Goal: Check status: Check status

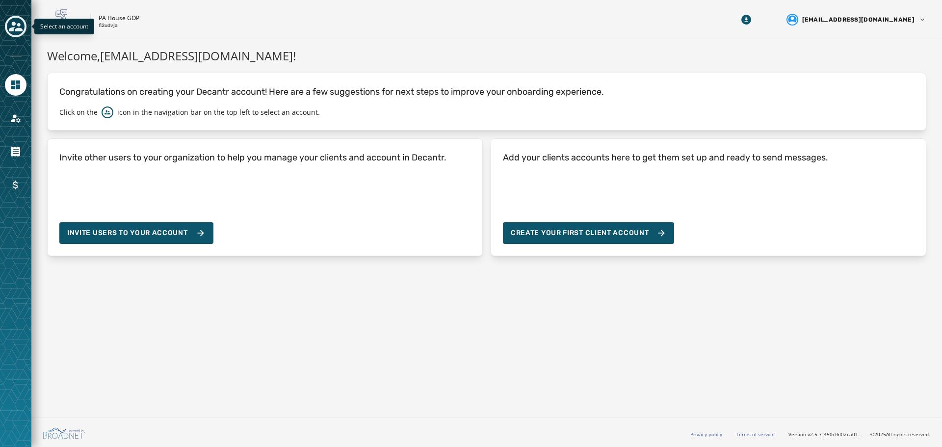
click at [16, 31] on icon "Toggle account select drawer" at bounding box center [16, 27] width 14 height 10
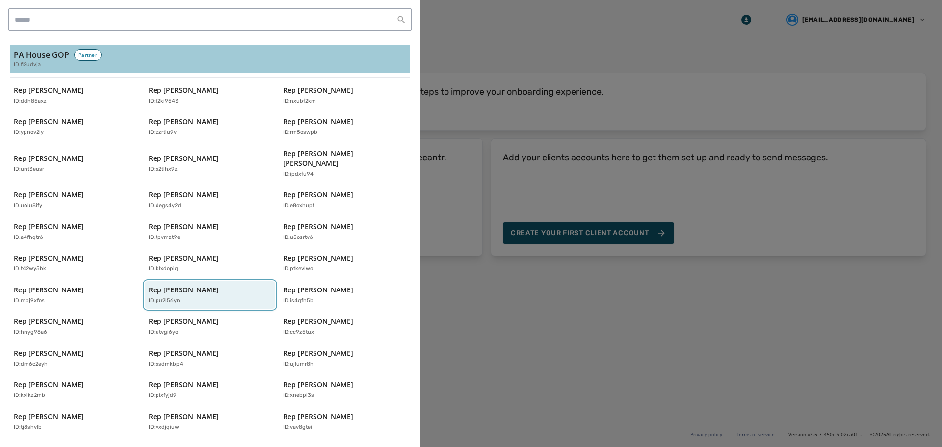
click at [193, 297] on div "ID: pu2l56yn" at bounding box center [205, 301] width 113 height 8
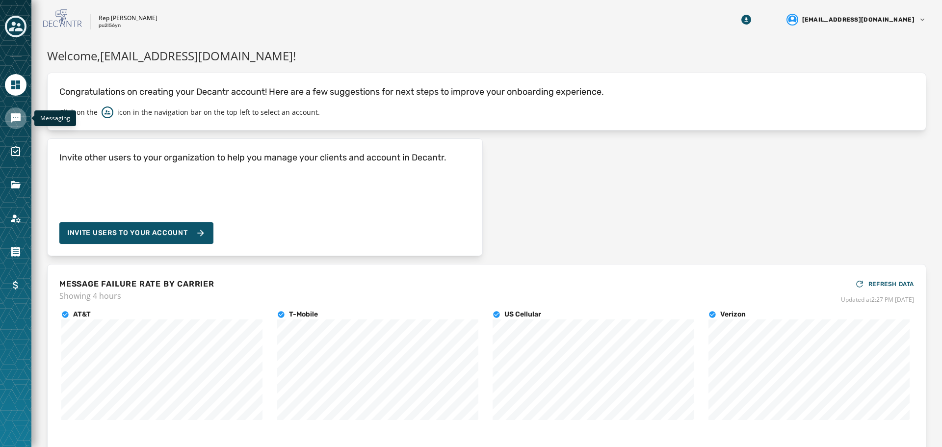
click at [14, 121] on icon "Navigate to Messaging" at bounding box center [16, 118] width 10 height 10
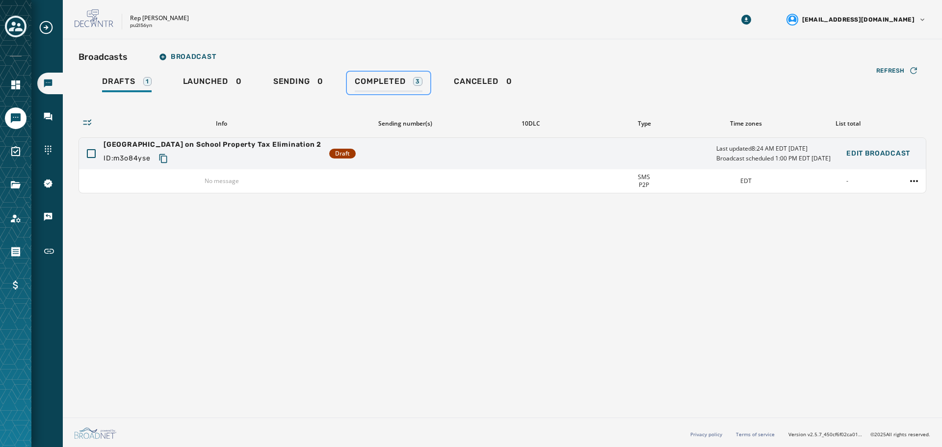
click at [369, 82] on span "Completed" at bounding box center [380, 81] width 51 height 10
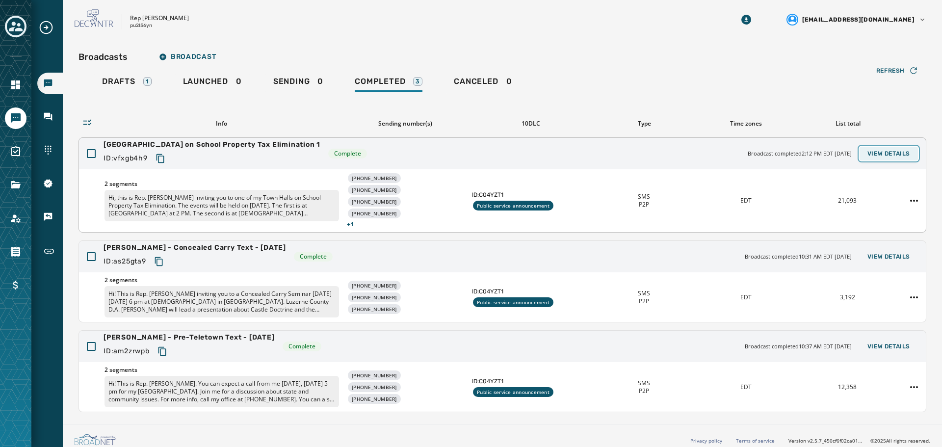
click at [884, 152] on span "View Details" at bounding box center [888, 154] width 43 height 8
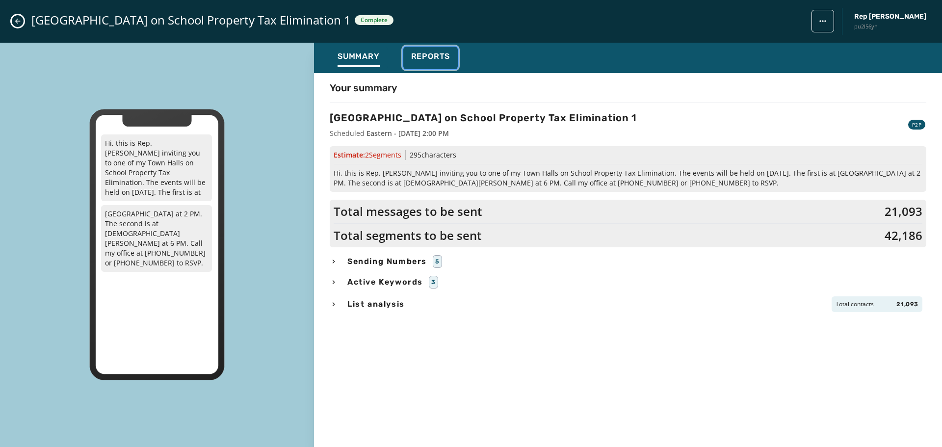
click at [427, 56] on span "Reports" at bounding box center [430, 56] width 39 height 10
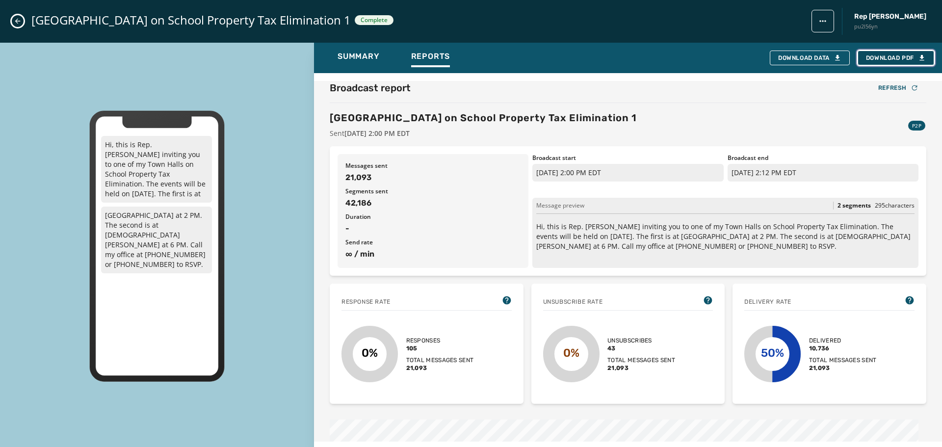
click at [899, 61] on span "Download PDF" at bounding box center [895, 58] width 60 height 8
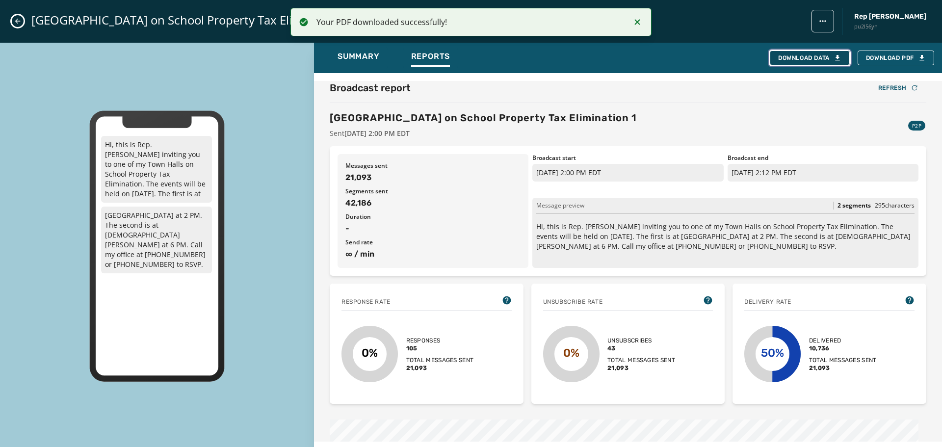
click at [801, 58] on div "Download Data" at bounding box center [809, 58] width 63 height 8
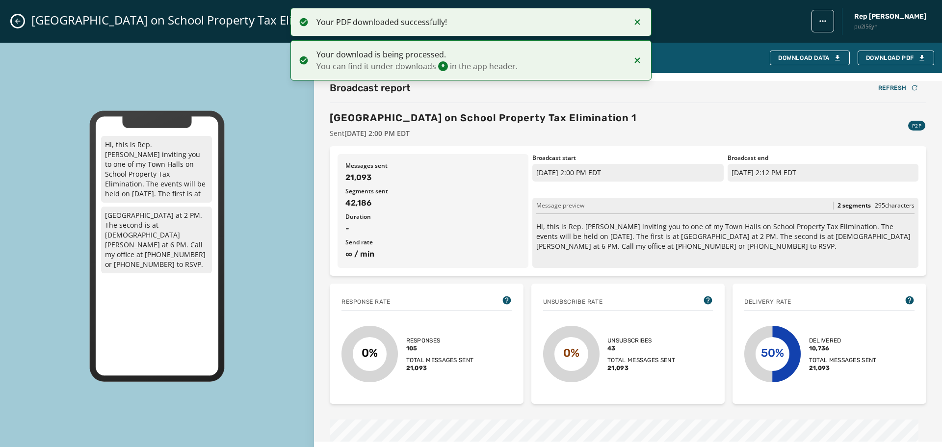
click at [21, 23] on icon "Close admin drawer" at bounding box center [18, 21] width 8 height 8
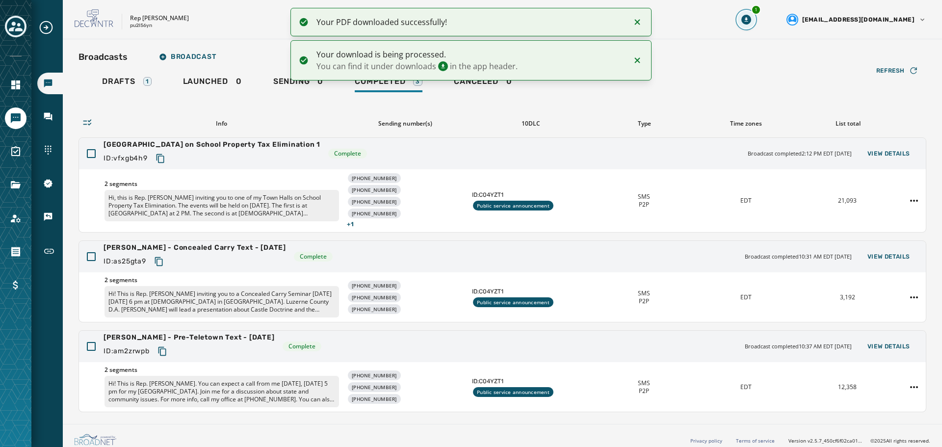
click at [751, 22] on icon "Download Menu" at bounding box center [746, 20] width 10 height 10
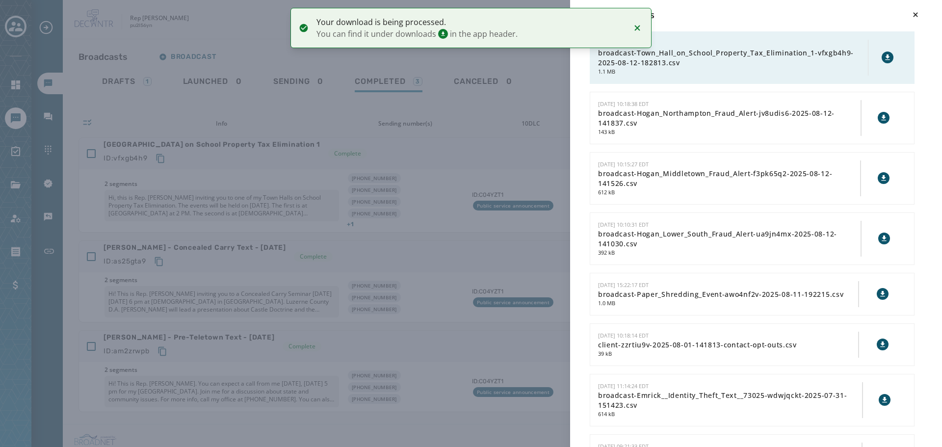
click at [883, 58] on icon at bounding box center [887, 57] width 8 height 8
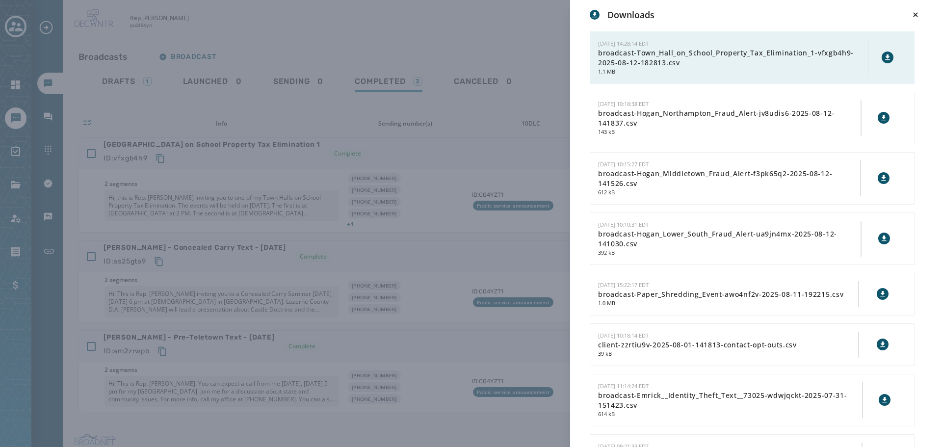
click at [446, 153] on div "Downloads [DATE] 14:28:14 EDT broadcast-Town_Hall_on_School_Property_Tax_Elimin…" at bounding box center [471, 223] width 942 height 447
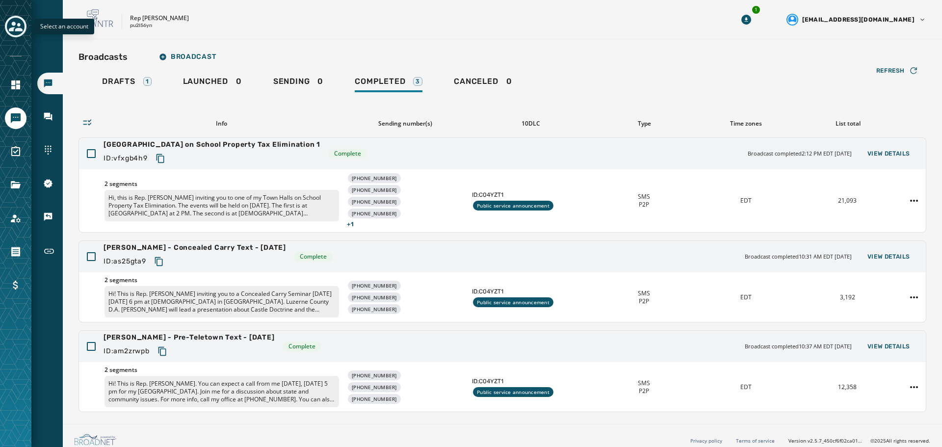
click at [16, 29] on icon "Toggle account select drawer" at bounding box center [16, 27] width 14 height 10
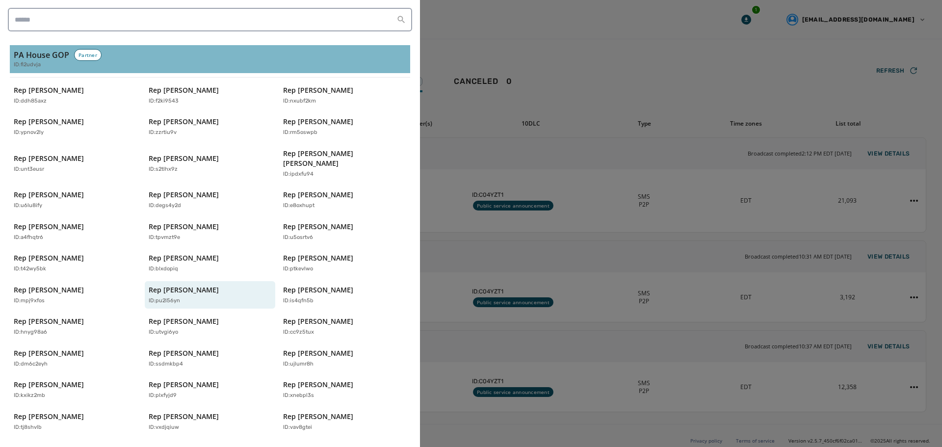
click at [62, 64] on div "ID: fi2udvja" at bounding box center [210, 65] width 392 height 8
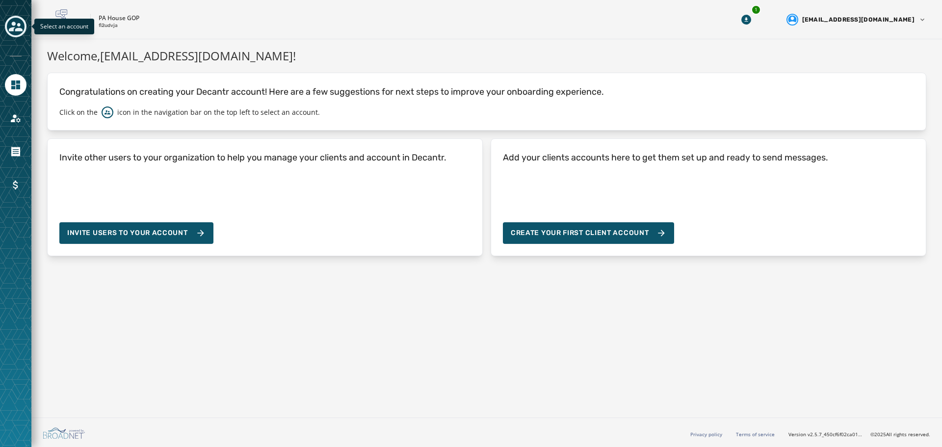
click at [13, 32] on icon "Toggle account select drawer" at bounding box center [16, 27] width 14 height 14
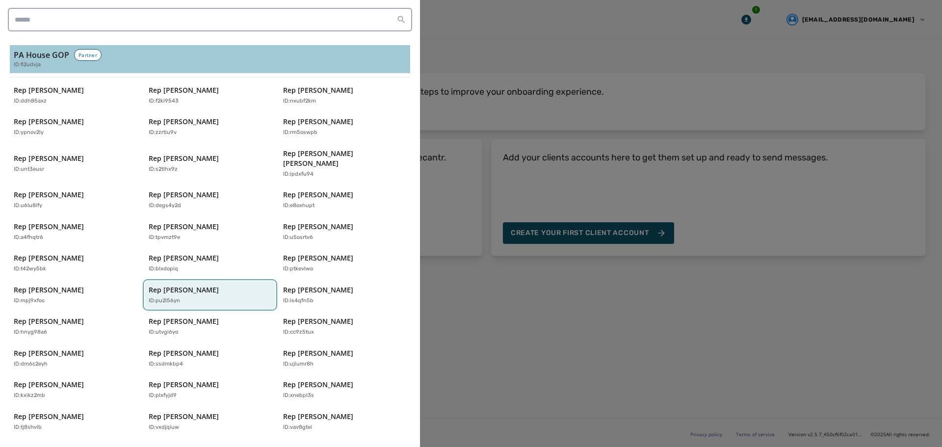
click at [174, 297] on p "ID: pu2l56yn" at bounding box center [164, 301] width 31 height 8
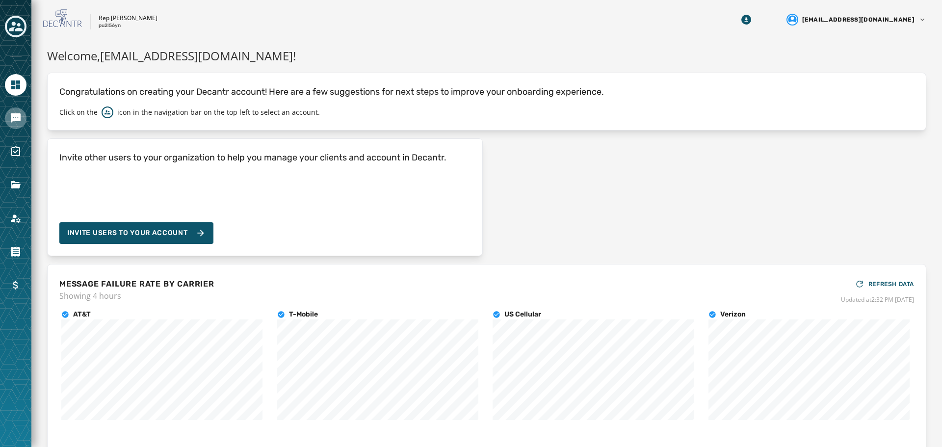
click at [17, 119] on icon "Navigate to Messaging" at bounding box center [16, 118] width 10 height 10
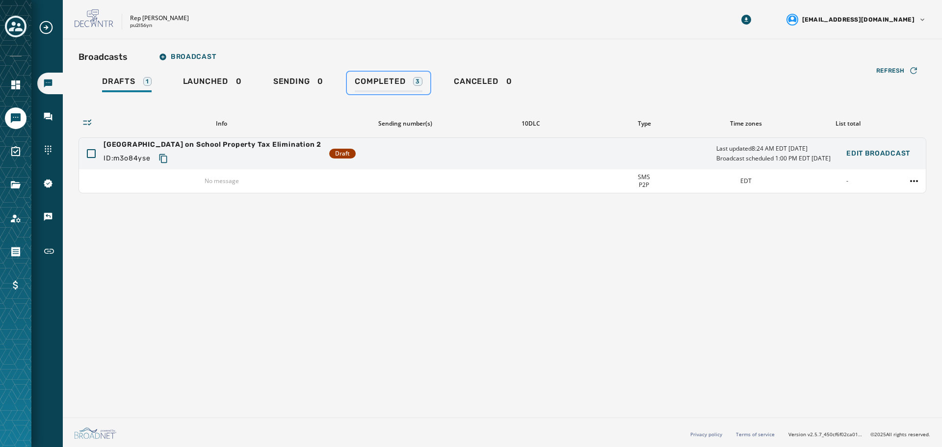
click at [375, 82] on span "Completed" at bounding box center [380, 81] width 51 height 10
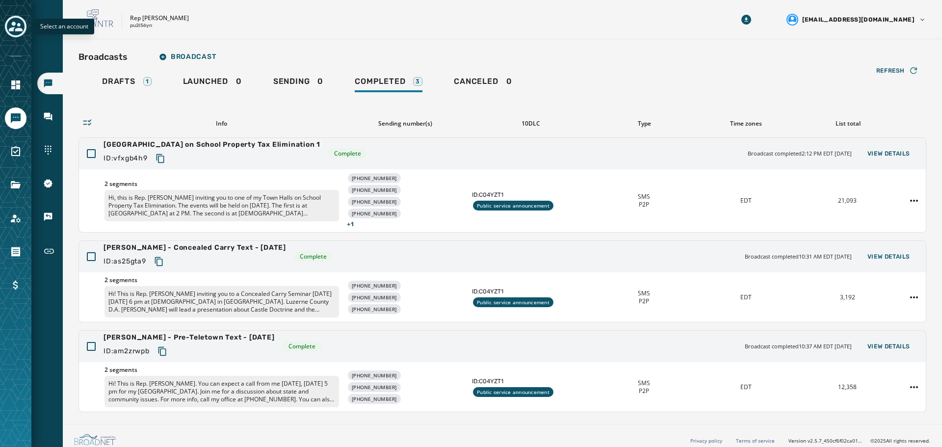
click at [21, 29] on icon "Toggle account select drawer" at bounding box center [16, 27] width 14 height 10
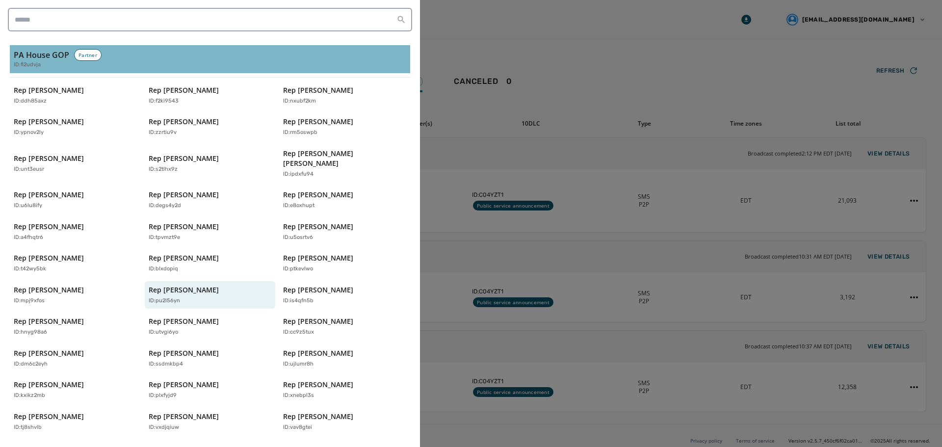
click at [41, 59] on h3 "PA House GOP" at bounding box center [41, 55] width 55 height 12
